Goal: Task Accomplishment & Management: Use online tool/utility

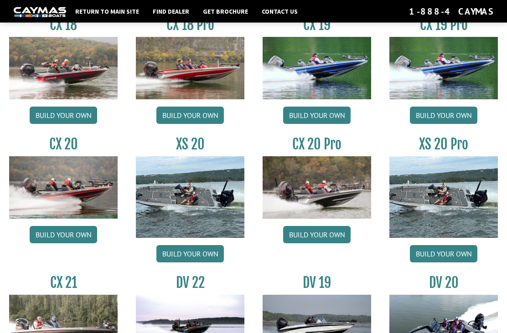
scroll to position [744, 0]
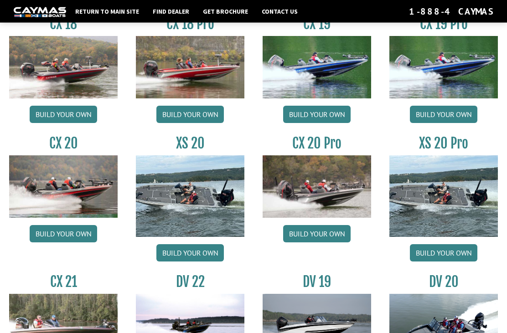
click at [331, 243] on link "Build your own" at bounding box center [316, 234] width 67 height 17
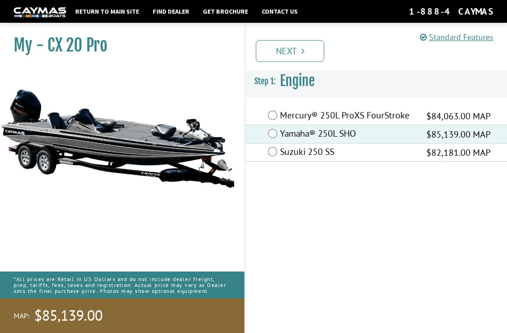
click at [297, 55] on link "Next" at bounding box center [290, 51] width 68 height 22
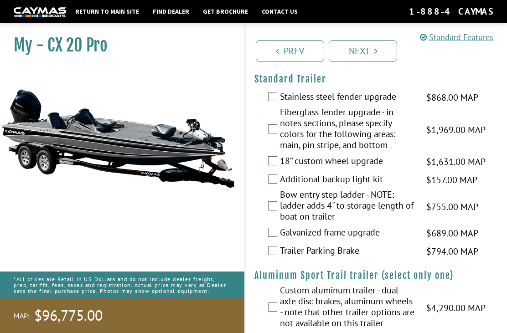
scroll to position [1959, 0]
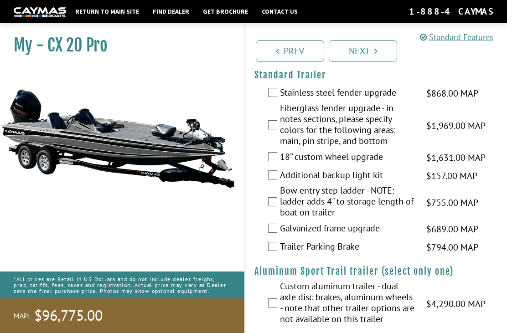
click at [367, 53] on link "Next" at bounding box center [363, 51] width 68 height 22
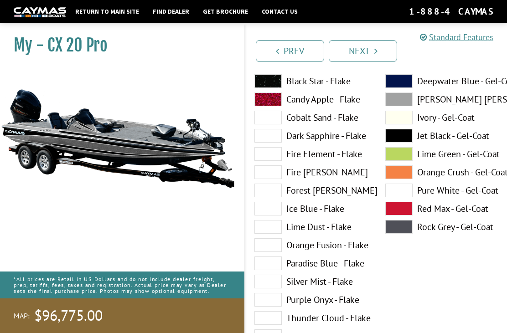
scroll to position [126, 0]
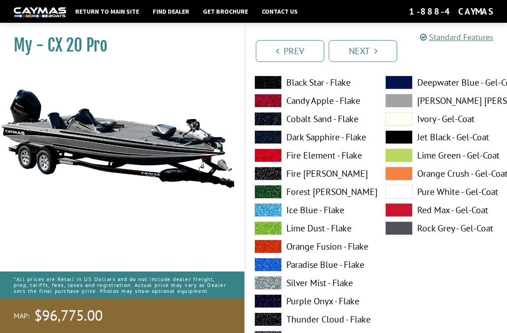
click at [448, 103] on label "[PERSON_NAME] [PERSON_NAME] - Gel-Coat" at bounding box center [441, 101] width 113 height 14
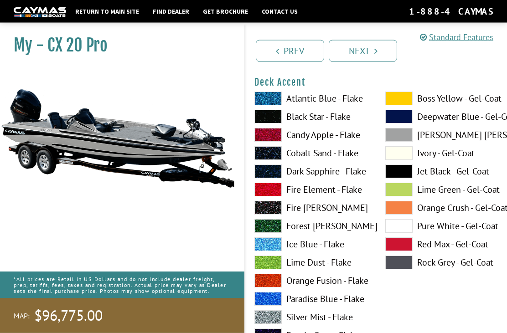
scroll to position [467, 0]
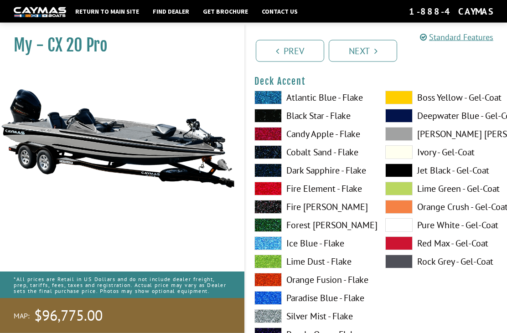
click at [268, 192] on span at bounding box center [267, 189] width 27 height 14
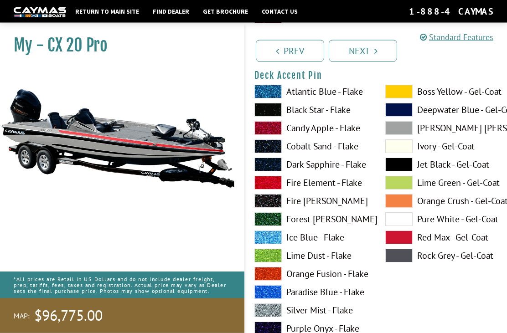
scroll to position [855, 0]
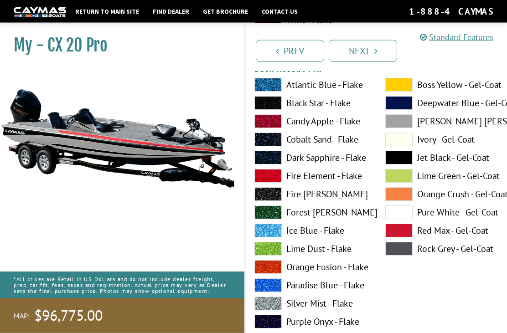
click at [263, 177] on span at bounding box center [267, 177] width 27 height 14
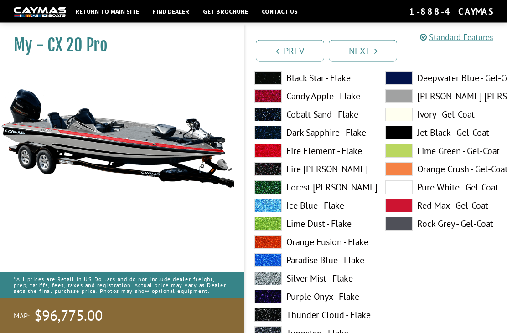
scroll to position [1256, 0]
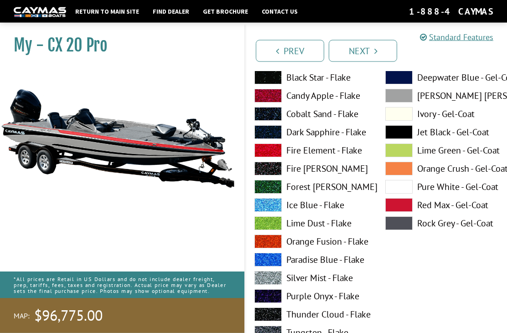
click at [442, 137] on label "Jet Black - Gel-Coat" at bounding box center [441, 133] width 113 height 14
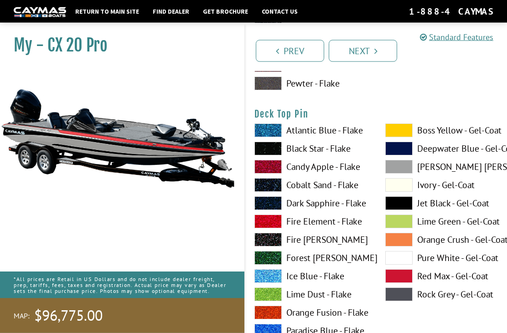
scroll to position [1561, 0]
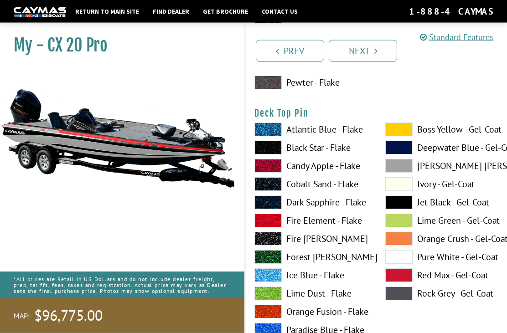
click at [314, 225] on label "Fire Element - Flake" at bounding box center [310, 221] width 113 height 14
click at [321, 227] on label "Fire Element - Flake" at bounding box center [310, 221] width 113 height 14
click at [322, 227] on label "Fire Element - Flake" at bounding box center [310, 221] width 113 height 14
click at [326, 225] on label "Fire Element - Flake" at bounding box center [310, 221] width 113 height 14
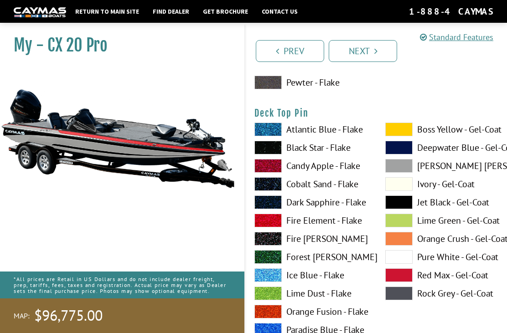
click at [317, 278] on label "Ice Blue - Flake" at bounding box center [310, 276] width 113 height 14
click at [272, 275] on span at bounding box center [267, 276] width 27 height 14
click at [271, 224] on span at bounding box center [267, 221] width 27 height 14
click at [274, 226] on span at bounding box center [267, 221] width 27 height 14
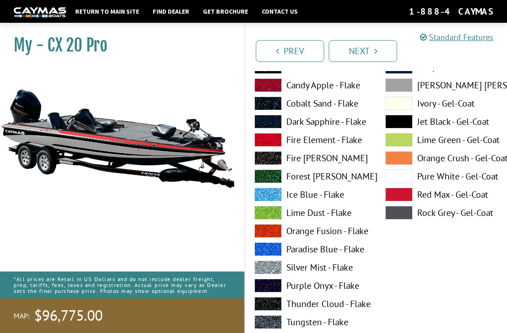
scroll to position [1642, 0]
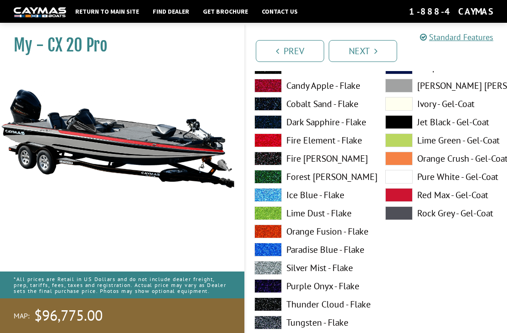
click at [305, 142] on label "Fire Element - Flake" at bounding box center [310, 141] width 113 height 14
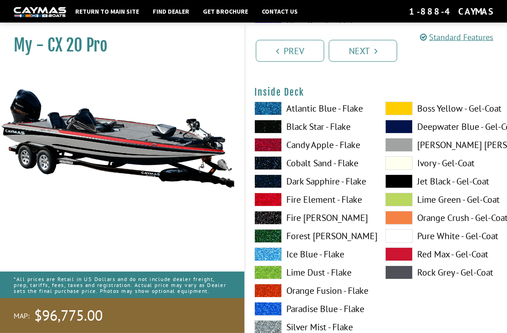
scroll to position [1961, 0]
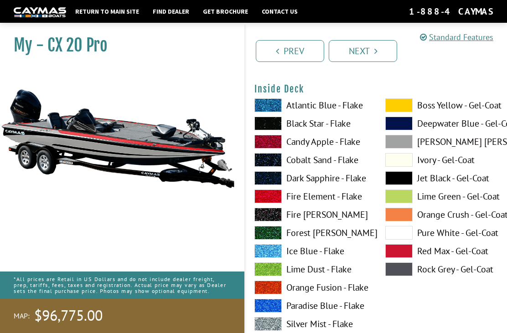
click at [444, 185] on label "Jet Black - Gel-Coat" at bounding box center [441, 178] width 113 height 14
click at [446, 185] on label "Jet Black - Gel-Coat" at bounding box center [441, 178] width 113 height 14
click at [313, 203] on label "Fire Element - Flake" at bounding box center [310, 197] width 113 height 14
click at [430, 149] on label "[PERSON_NAME] [PERSON_NAME] - Gel-Coat" at bounding box center [441, 142] width 113 height 14
click at [455, 179] on label "Jet Black - Gel-Coat" at bounding box center [441, 178] width 113 height 14
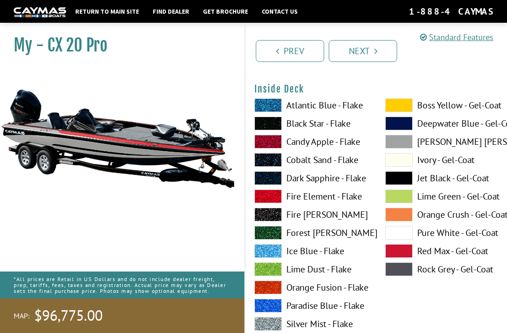
click at [437, 238] on label "Pure White - Gel-Coat" at bounding box center [441, 233] width 113 height 14
click at [451, 162] on label "Ivory - Gel-Coat" at bounding box center [441, 160] width 113 height 14
click at [452, 144] on label "[PERSON_NAME] [PERSON_NAME] - Gel-Coat" at bounding box center [441, 142] width 113 height 14
click at [440, 274] on label "Rock Grey - Gel-Coat" at bounding box center [441, 270] width 113 height 14
click at [439, 276] on label "Rock Grey - Gel-Coat" at bounding box center [441, 270] width 113 height 14
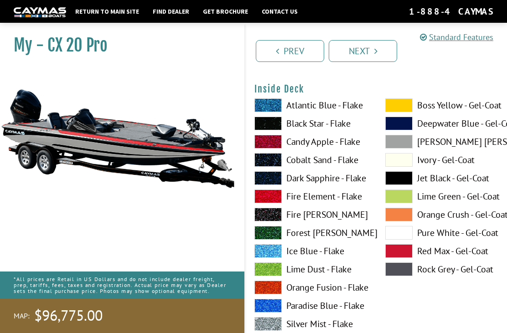
click at [455, 111] on label "Boss Yellow - Gel-Coat" at bounding box center [441, 105] width 113 height 14
click at [449, 112] on label "Boss Yellow - Gel-Coat" at bounding box center [441, 105] width 113 height 14
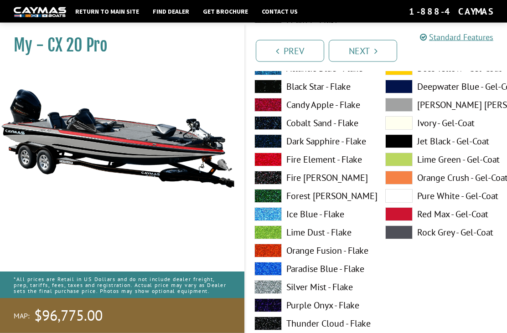
scroll to position [1998, 0]
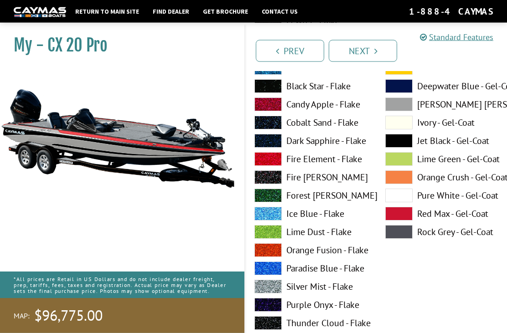
click at [323, 274] on label "Paradise Blue - Flake" at bounding box center [310, 269] width 113 height 14
click at [327, 273] on label "Paradise Blue - Flake" at bounding box center [310, 269] width 113 height 14
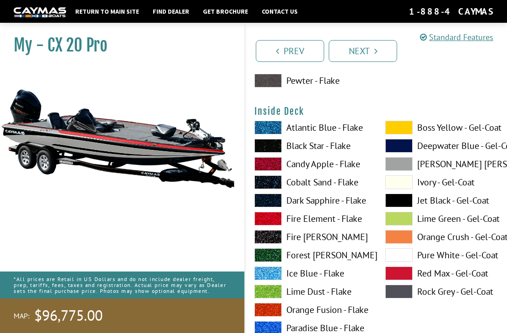
scroll to position [1938, 0]
click at [442, 275] on label "Red Max - Gel-Coat" at bounding box center [441, 274] width 113 height 14
click at [449, 220] on label "Lime Green - Gel-Coat" at bounding box center [441, 219] width 113 height 14
click at [450, 240] on label "Orange Crush - Gel-Coat" at bounding box center [441, 237] width 113 height 14
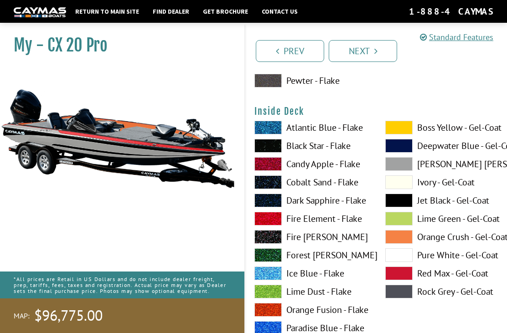
click at [440, 280] on label "Red Max - Gel-Coat" at bounding box center [441, 274] width 113 height 14
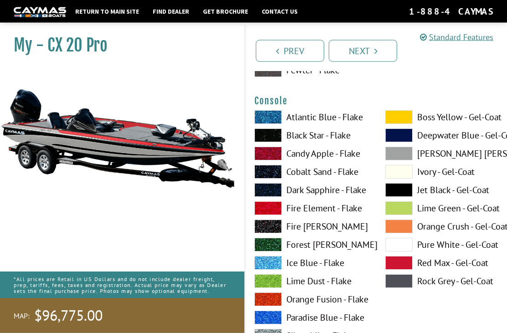
scroll to position [2325, 0]
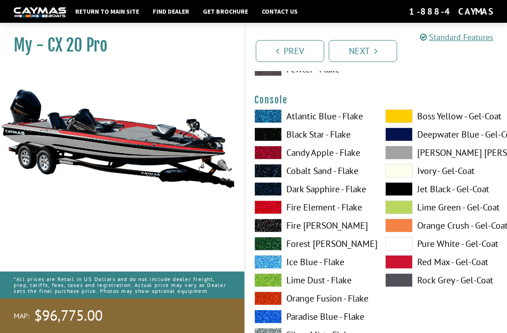
click at [314, 213] on label "Fire Element - Flake" at bounding box center [310, 208] width 113 height 14
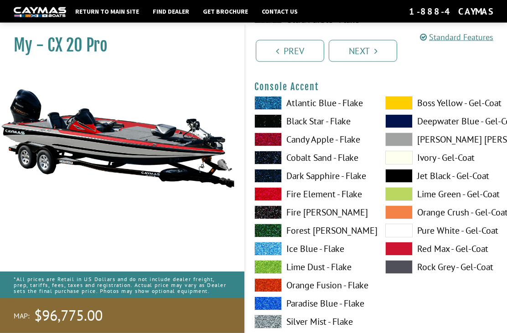
scroll to position [2713, 0]
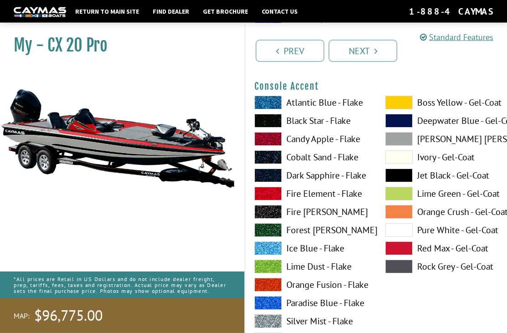
click at [452, 146] on label "[PERSON_NAME] [PERSON_NAME] - Gel-Coat" at bounding box center [441, 140] width 113 height 14
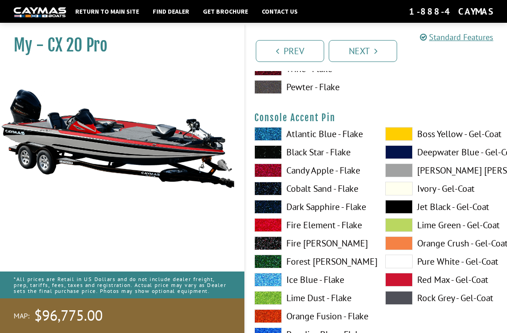
scroll to position [3063, 0]
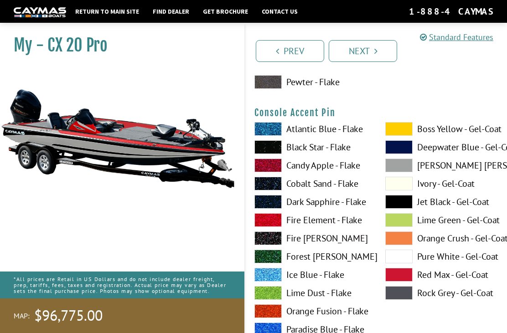
click at [452, 172] on label "[PERSON_NAME] [PERSON_NAME] - Gel-Coat" at bounding box center [441, 166] width 113 height 14
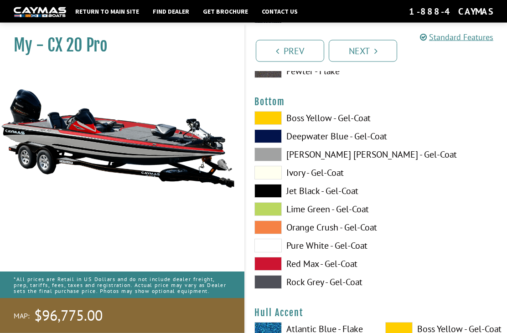
scroll to position [3449, 0]
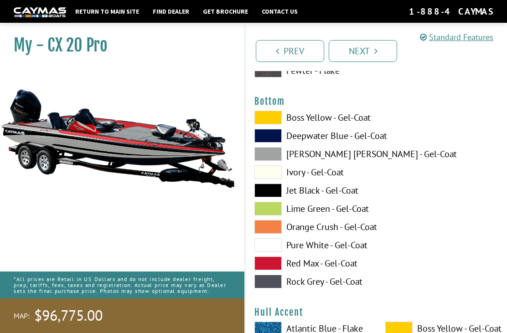
click at [326, 197] on label "Jet Black - Gel-Coat" at bounding box center [310, 191] width 113 height 14
click at [328, 270] on label "Red Max - Gel-Coat" at bounding box center [310, 264] width 113 height 14
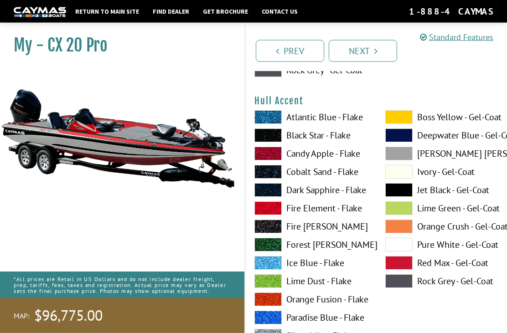
scroll to position [3661, 0]
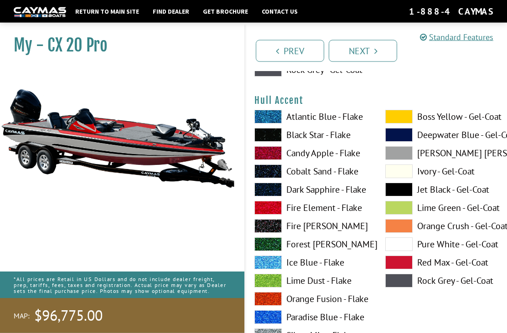
click at [444, 160] on label "[PERSON_NAME] [PERSON_NAME] - Gel-Coat" at bounding box center [441, 154] width 113 height 14
click at [439, 160] on label "[PERSON_NAME] [PERSON_NAME] - Gel-Coat" at bounding box center [441, 153] width 113 height 14
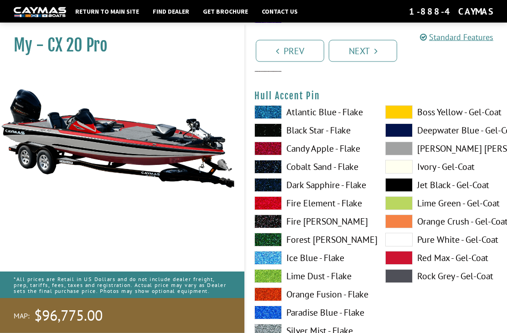
scroll to position [4041, 0]
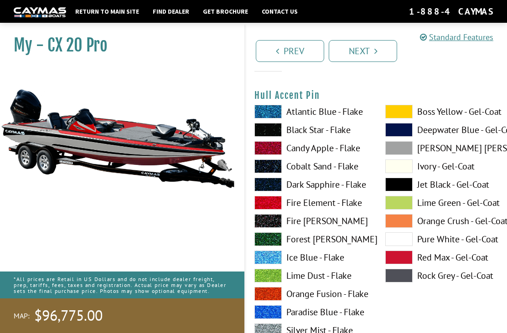
click at [320, 209] on label "Fire Element - Flake" at bounding box center [310, 203] width 113 height 14
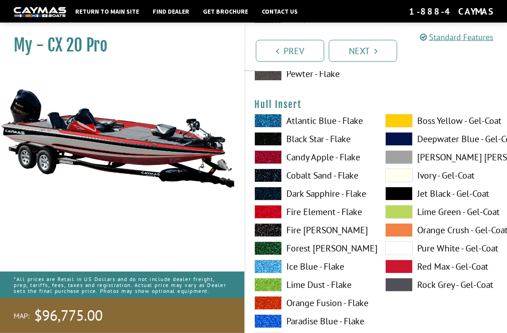
scroll to position [4409, 0]
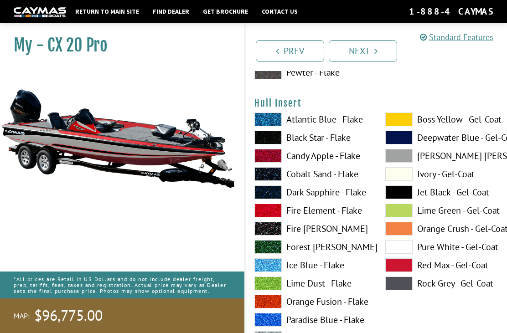
click at [446, 163] on label "[PERSON_NAME] [PERSON_NAME] - Gel-Coat" at bounding box center [441, 156] width 113 height 14
click at [446, 160] on label "[PERSON_NAME] [PERSON_NAME] - Gel-Coat" at bounding box center [441, 156] width 113 height 14
click at [321, 217] on label "Fire Element - Flake" at bounding box center [310, 211] width 113 height 14
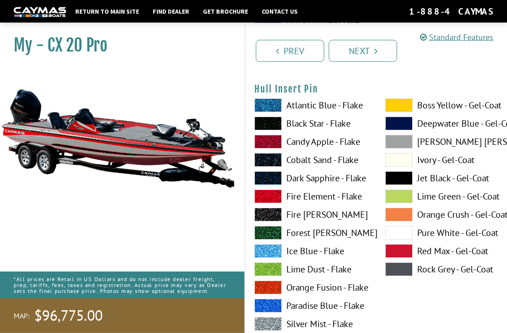
scroll to position [4799, 0]
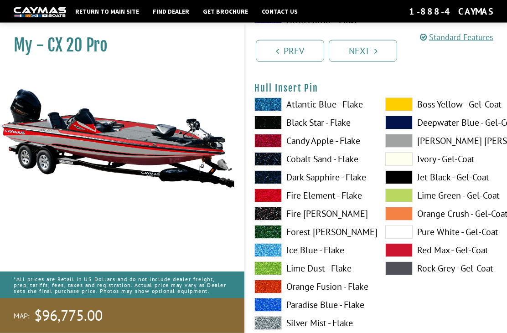
click at [457, 148] on label "[PERSON_NAME] [PERSON_NAME] - Gel-Coat" at bounding box center [441, 141] width 113 height 14
click at [453, 148] on label "[PERSON_NAME] [PERSON_NAME] - Gel-Coat" at bounding box center [441, 141] width 113 height 14
click at [452, 148] on label "[PERSON_NAME] [PERSON_NAME] - Gel-Coat" at bounding box center [441, 141] width 113 height 14
click at [450, 160] on label "Ivory - Gel-Coat" at bounding box center [441, 159] width 113 height 14
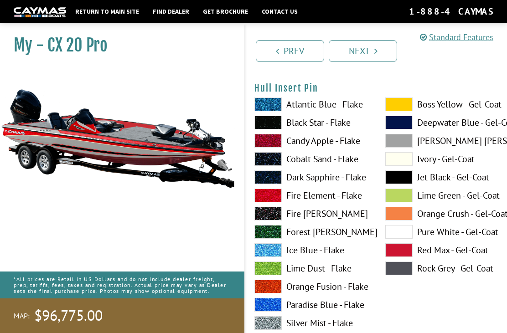
click at [460, 148] on label "[PERSON_NAME] [PERSON_NAME] - Gel-Coat" at bounding box center [441, 141] width 113 height 14
click at [319, 202] on label "Fire Element - Flake" at bounding box center [310, 196] width 113 height 14
click at [325, 202] on label "Fire Element - Flake" at bounding box center [310, 196] width 113 height 14
click at [449, 184] on label "Jet Black - Gel-Coat" at bounding box center [441, 177] width 113 height 14
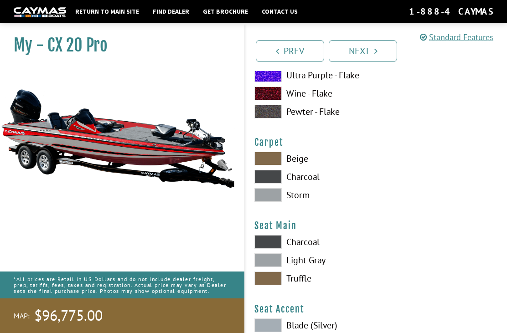
scroll to position [5121, 0]
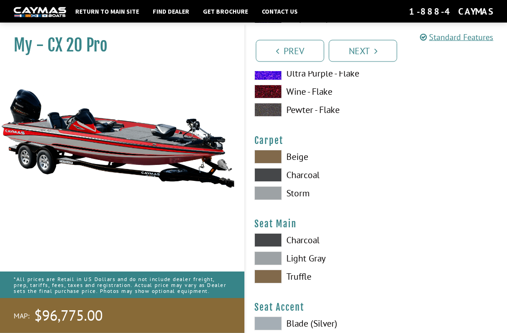
click at [302, 182] on label "Charcoal" at bounding box center [310, 176] width 113 height 14
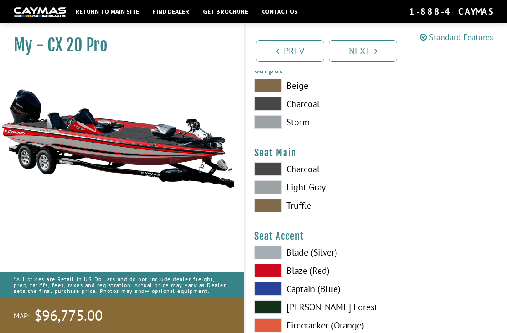
scroll to position [5213, 0]
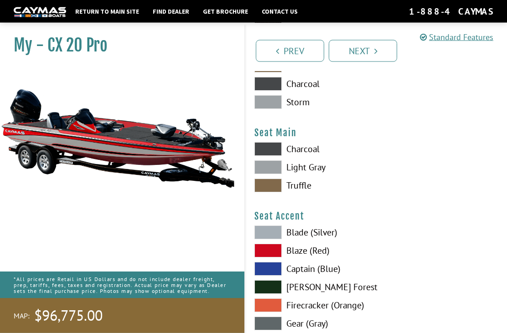
click at [310, 156] on label "Charcoal" at bounding box center [310, 150] width 113 height 14
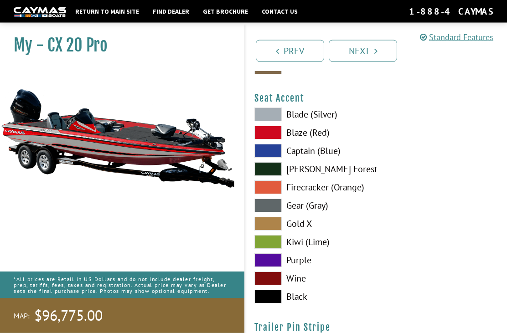
scroll to position [5331, 0]
click at [304, 139] on label "Blaze (Red)" at bounding box center [310, 133] width 113 height 14
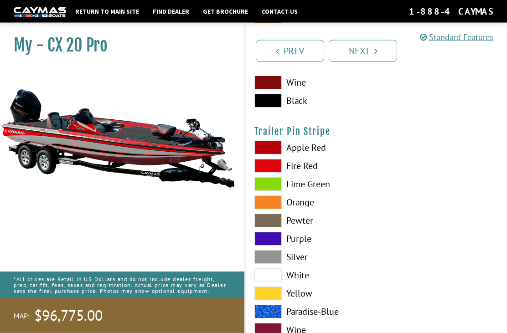
scroll to position [5527, 0]
click at [310, 173] on label "Fire Red" at bounding box center [310, 166] width 113 height 14
click at [306, 155] on label "Apple Red" at bounding box center [310, 148] width 113 height 14
click at [306, 173] on label "Fire Red" at bounding box center [310, 166] width 113 height 14
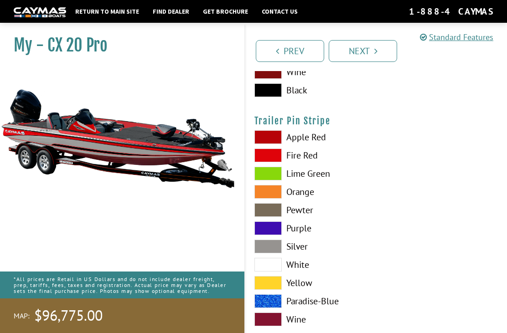
click at [355, 57] on link "Next" at bounding box center [363, 51] width 68 height 22
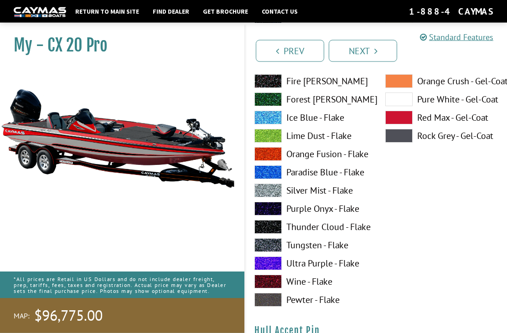
scroll to position [3686, 0]
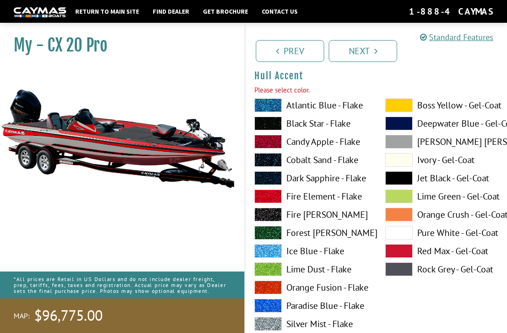
click at [356, 54] on link "Next" at bounding box center [363, 51] width 68 height 22
click at [360, 52] on link "Next" at bounding box center [363, 51] width 68 height 22
click at [441, 149] on label "[PERSON_NAME] [PERSON_NAME] - Gel-Coat" at bounding box center [441, 142] width 113 height 14
click at [470, 149] on label "[PERSON_NAME] [PERSON_NAME] - Gel-Coat" at bounding box center [441, 142] width 113 height 14
click at [316, 203] on label "Fire Element - Flake" at bounding box center [310, 197] width 113 height 14
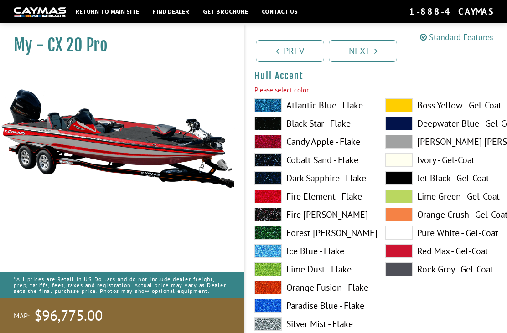
click at [365, 54] on link "Next" at bounding box center [363, 51] width 68 height 22
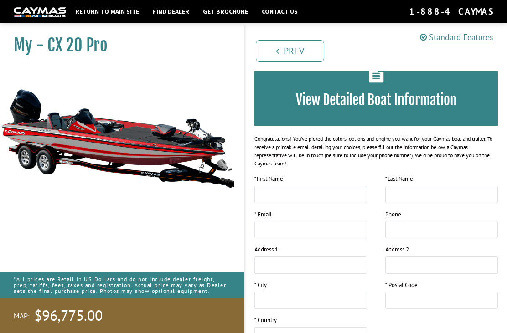
scroll to position [159, 0]
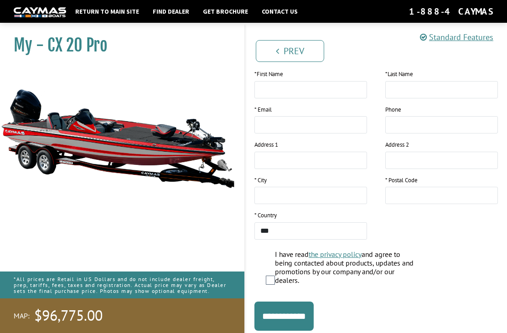
click at [156, 160] on img at bounding box center [117, 138] width 235 height 143
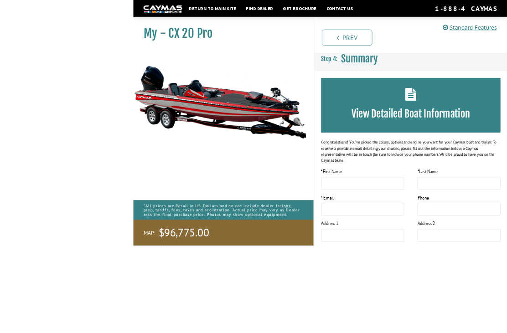
scroll to position [139, 0]
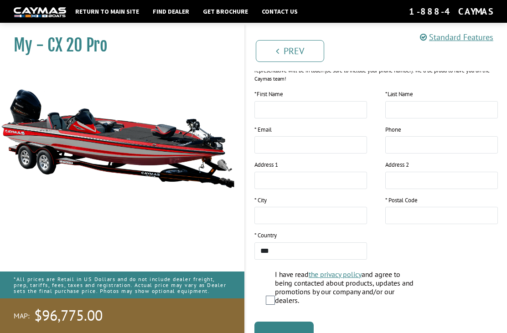
click at [291, 57] on link "Prev" at bounding box center [290, 51] width 68 height 22
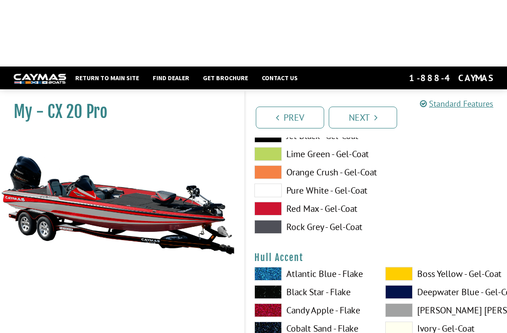
scroll to position [3432, 0]
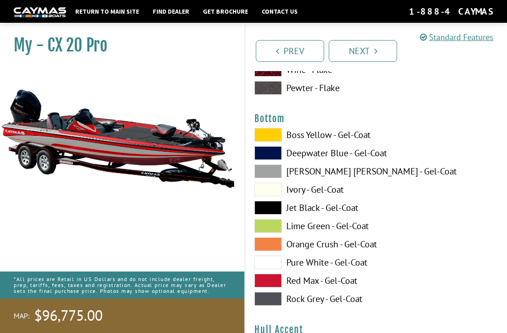
click at [324, 215] on label "Jet Black - Gel-Coat" at bounding box center [310, 208] width 113 height 14
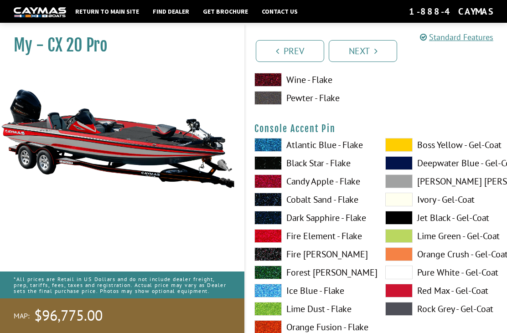
scroll to position [3039, 0]
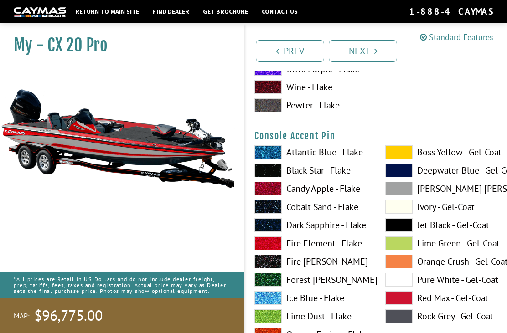
click at [450, 227] on label "Jet Black - Gel-Coat" at bounding box center [441, 225] width 113 height 14
click at [449, 232] on label "Jet Black - Gel-Coat" at bounding box center [441, 225] width 113 height 14
click at [450, 228] on label "Jet Black - Gel-Coat" at bounding box center [441, 225] width 113 height 14
click at [449, 194] on label "[PERSON_NAME] [PERSON_NAME] - Gel-Coat" at bounding box center [441, 189] width 113 height 14
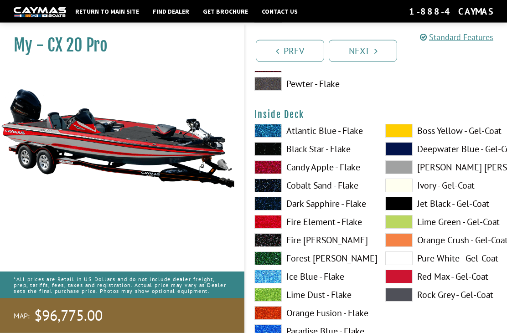
scroll to position [1933, 0]
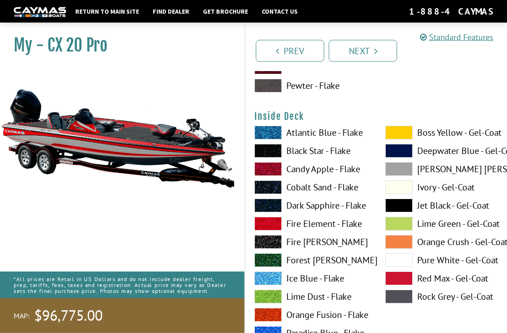
click at [449, 209] on label "Jet Black - Gel-Coat" at bounding box center [441, 206] width 113 height 14
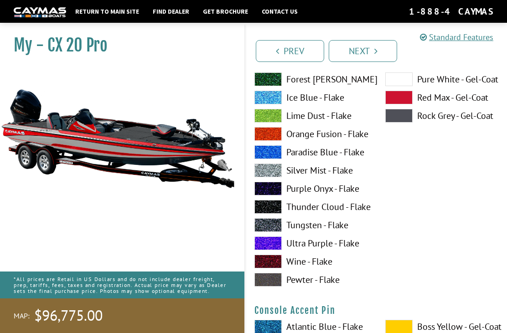
scroll to position [2864, 0]
